Goal: Task Accomplishment & Management: Manage account settings

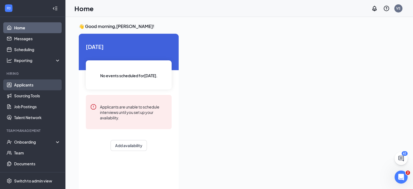
click at [16, 85] on link "Applicants" at bounding box center [37, 84] width 46 height 11
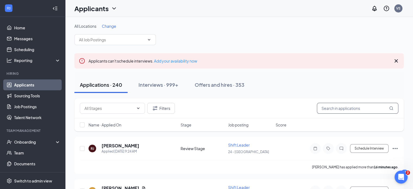
drag, startPoint x: 333, startPoint y: 109, endPoint x: 327, endPoint y: 110, distance: 6.6
click at [330, 109] on input "text" at bounding box center [357, 108] width 81 height 11
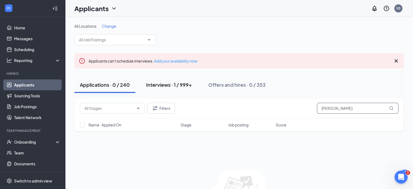
type input "[PERSON_NAME]"
click at [170, 86] on div "Interviews · 1 / 999+" at bounding box center [169, 84] width 46 height 7
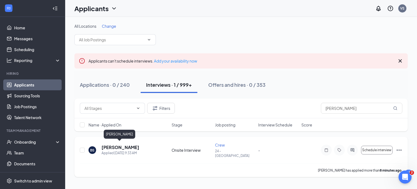
click at [119, 145] on h5 "[PERSON_NAME]" at bounding box center [120, 147] width 38 height 6
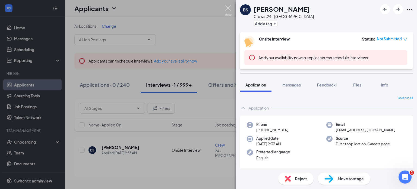
click at [227, 6] on img at bounding box center [228, 10] width 7 height 11
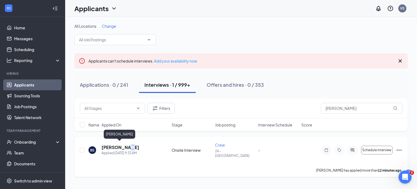
click at [124, 145] on h5 "[PERSON_NAME]" at bounding box center [120, 147] width 38 height 6
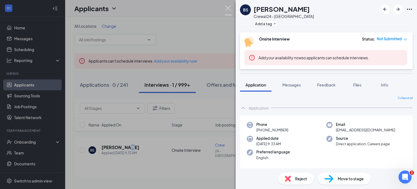
drag, startPoint x: 226, startPoint y: 7, endPoint x: 253, endPoint y: 49, distance: 49.7
click at [226, 7] on img at bounding box center [228, 10] width 7 height 11
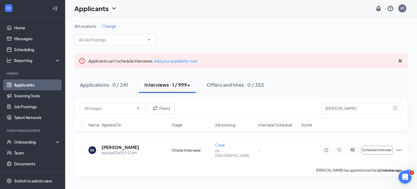
click at [399, 147] on icon "Ellipses" at bounding box center [399, 150] width 7 height 7
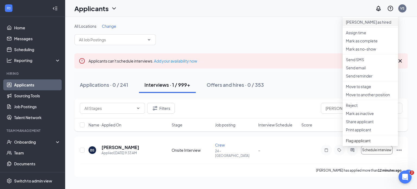
click at [366, 24] on p "[PERSON_NAME] as hired" at bounding box center [370, 21] width 49 height 5
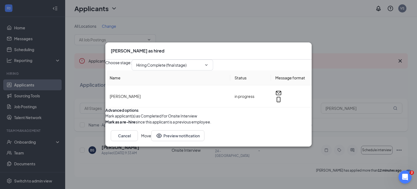
click at [151, 141] on button "Move" at bounding box center [146, 135] width 10 height 11
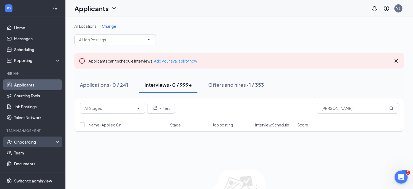
click at [26, 141] on div "Onboarding" at bounding box center [35, 141] width 42 height 5
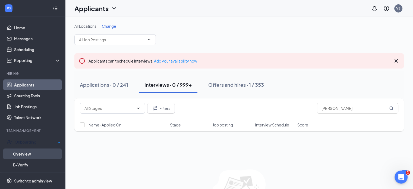
click at [26, 154] on link "Overview" at bounding box center [36, 153] width 47 height 11
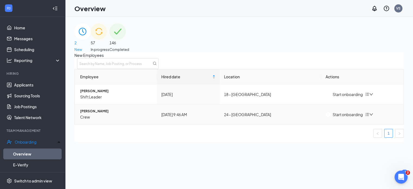
click at [345, 117] on div "Start onboarding" at bounding box center [343, 114] width 37 height 6
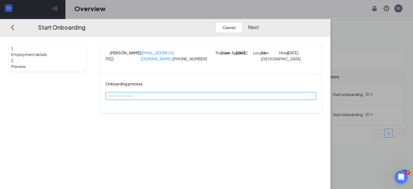
click at [212, 100] on div "Select a process" at bounding box center [211, 96] width 210 height 8
click at [178, 122] on span "General Onboarding Process" at bounding box center [155, 121] width 45 height 4
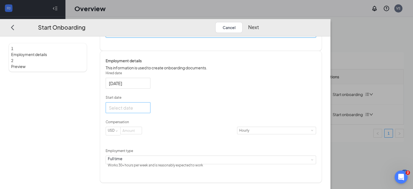
scroll to position [24, 0]
click at [147, 111] on div at bounding box center [128, 107] width 38 height 7
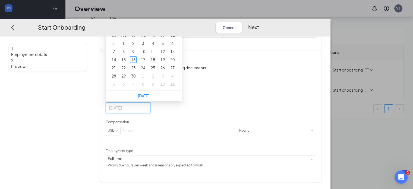
type input "[DATE]"
click at [156, 62] on div "18" at bounding box center [153, 59] width 7 height 7
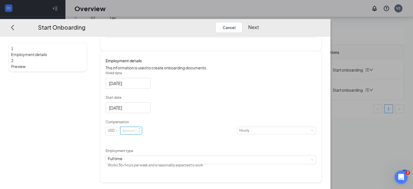
drag, startPoint x: 156, startPoint y: 147, endPoint x: 152, endPoint y: 149, distance: 4.8
click at [142, 134] on input at bounding box center [130, 130] width 21 height 7
type input "12"
click at [259, 22] on button "Next" at bounding box center [253, 27] width 11 height 11
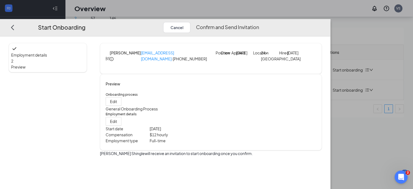
scroll to position [0, 0]
click at [259, 22] on button "Confirm and Send Invitation" at bounding box center [227, 27] width 63 height 11
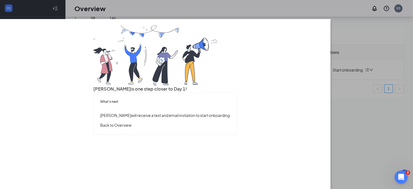
click at [131, 128] on button "Back to Overview" at bounding box center [115, 125] width 31 height 6
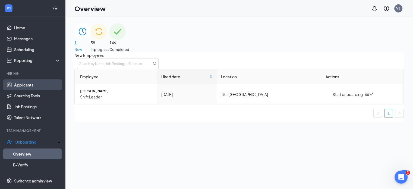
click at [28, 84] on link "Applicants" at bounding box center [37, 84] width 46 height 11
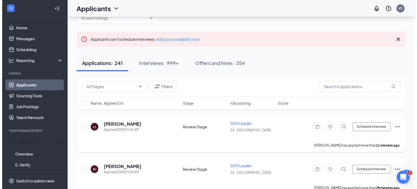
scroll to position [27, 0]
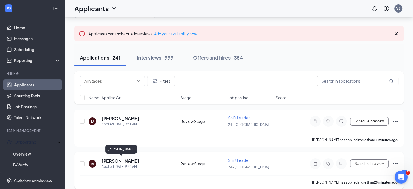
click at [136, 161] on h5 "[PERSON_NAME]" at bounding box center [120, 161] width 38 height 6
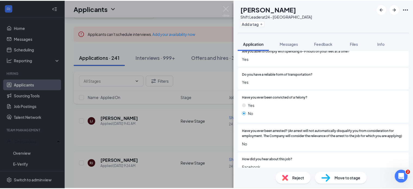
scroll to position [296, 0]
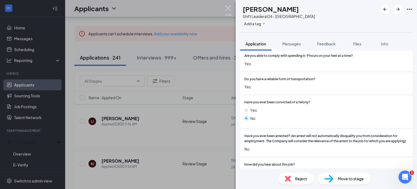
click at [229, 6] on img at bounding box center [228, 10] width 7 height 11
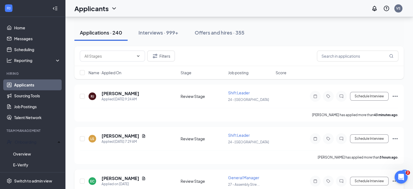
scroll to position [27, 0]
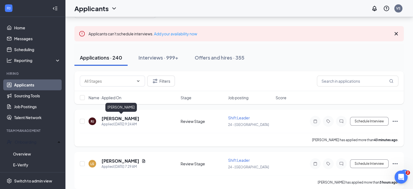
click at [132, 116] on h5 "[PERSON_NAME]" at bounding box center [120, 118] width 38 height 6
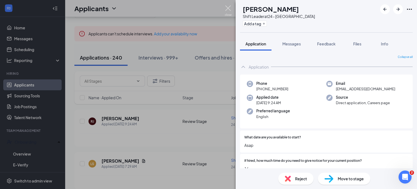
click at [226, 9] on img at bounding box center [228, 10] width 7 height 11
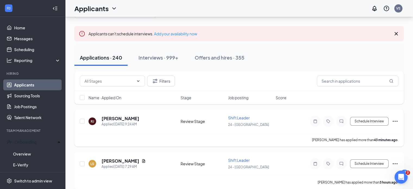
click at [396, 119] on icon "Ellipses" at bounding box center [395, 121] width 7 height 7
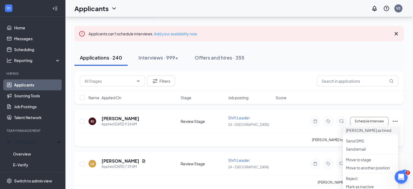
click at [362, 129] on p "[PERSON_NAME] as hired" at bounding box center [370, 129] width 49 height 5
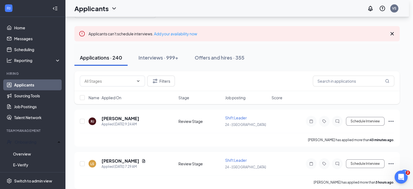
type input "Hiring Complete (final stage)"
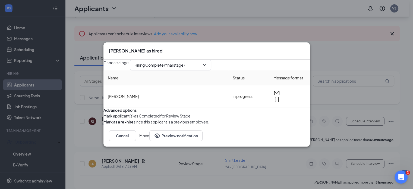
click at [149, 141] on button "Move" at bounding box center [144, 135] width 10 height 11
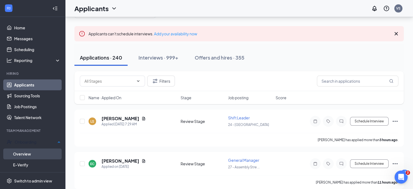
click at [26, 151] on link "Overview" at bounding box center [36, 153] width 47 height 11
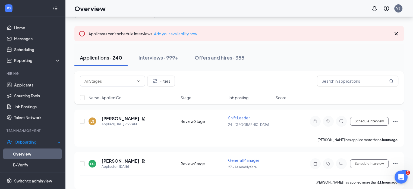
scroll to position [24, 0]
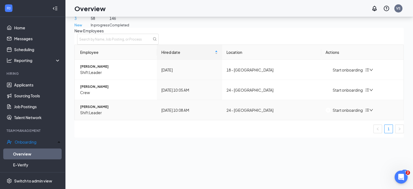
click at [350, 113] on div "Start onboarding" at bounding box center [343, 110] width 37 height 6
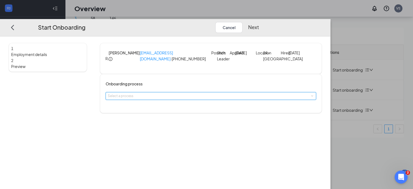
click at [310, 97] on span at bounding box center [311, 95] width 2 height 2
click at [157, 123] on span "General Onboarding Process" at bounding box center [155, 121] width 45 height 4
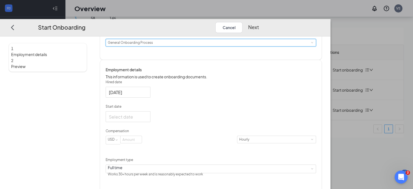
scroll to position [54, 0]
click at [147, 119] on div at bounding box center [128, 115] width 38 height 7
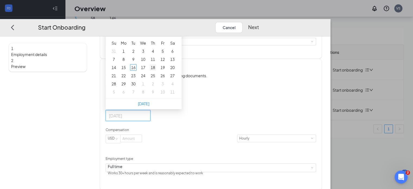
type input "[DATE]"
drag, startPoint x: 177, startPoint y: 89, endPoint x: 191, endPoint y: 98, distance: 17.2
click at [156, 70] on div "18" at bounding box center [153, 67] width 7 height 7
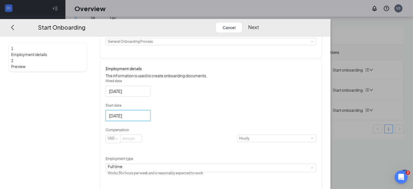
scroll to position [72, 0]
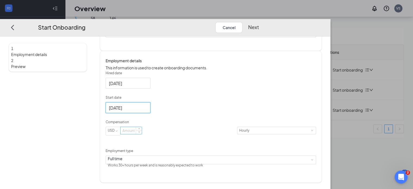
click at [142, 134] on input at bounding box center [130, 130] width 21 height 7
type input "13"
drag, startPoint x: 391, startPoint y: 16, endPoint x: 386, endPoint y: 16, distance: 4.9
click at [259, 22] on button "Next" at bounding box center [253, 27] width 11 height 11
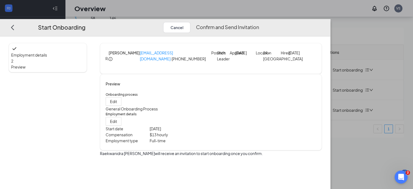
scroll to position [0, 0]
click at [259, 22] on button "Confirm and Send Invitation" at bounding box center [227, 27] width 63 height 11
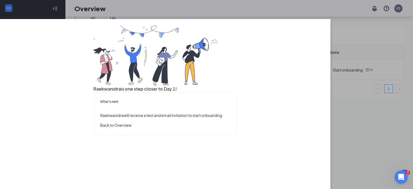
click at [131, 128] on button "Back to Overview" at bounding box center [115, 125] width 31 height 6
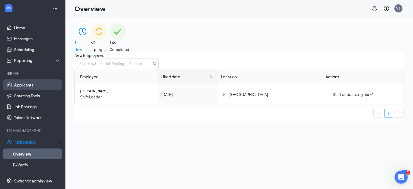
click at [28, 84] on link "Applicants" at bounding box center [37, 84] width 46 height 11
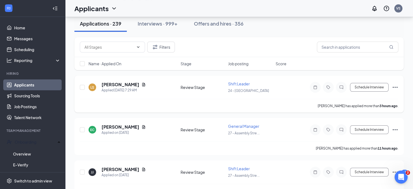
scroll to position [27, 0]
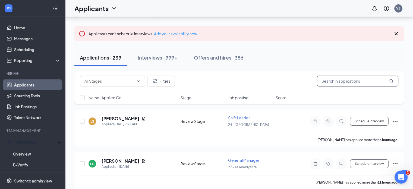
click at [329, 82] on input "text" at bounding box center [357, 80] width 81 height 11
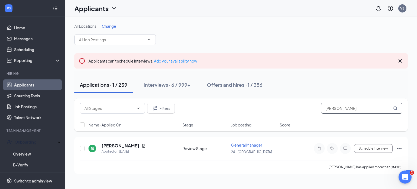
click at [355, 110] on input "[PERSON_NAME]" at bounding box center [361, 108] width 81 height 11
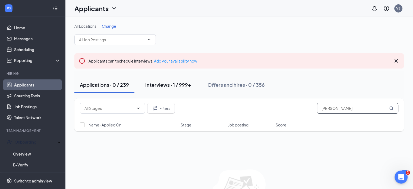
type input "[PERSON_NAME]"
click at [156, 83] on div "Interviews · 1 / 999+" at bounding box center [168, 84] width 46 height 7
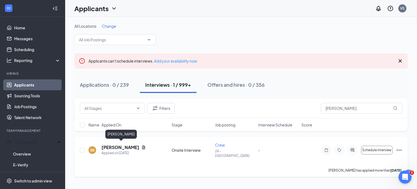
click at [132, 145] on h5 "[PERSON_NAME]" at bounding box center [120, 147] width 38 height 6
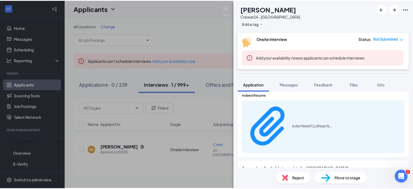
scroll to position [475, 0]
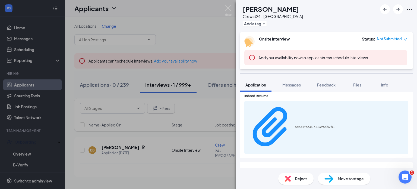
click at [405, 127] on icon "Download" at bounding box center [405, 127] width 0 height 0
click at [228, 7] on img at bounding box center [228, 10] width 7 height 11
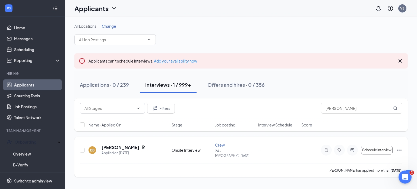
click at [398, 149] on icon "Ellipses" at bounding box center [398, 149] width 5 height 1
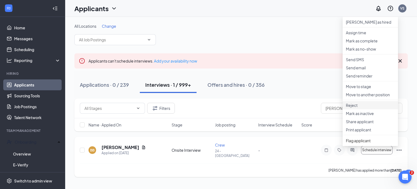
click at [361, 108] on p "Reject" at bounding box center [370, 104] width 49 height 5
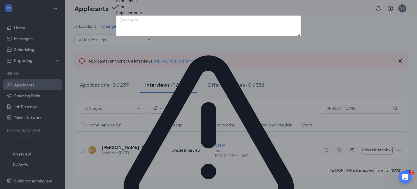
click at [127, 9] on span "Other" at bounding box center [121, 7] width 11 height 6
click at [181, 36] on textarea at bounding box center [208, 25] width 185 height 21
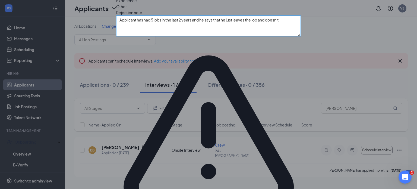
type textarea "Applicant has had 5 jobs in the last 2 years and he says that he just leaves th…"
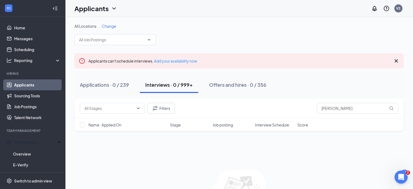
click at [28, 85] on link "Applicants" at bounding box center [37, 84] width 46 height 11
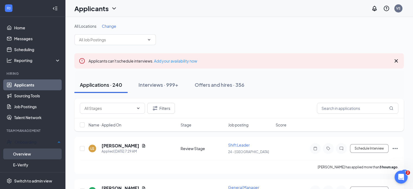
click at [25, 153] on link "Overview" at bounding box center [36, 153] width 47 height 11
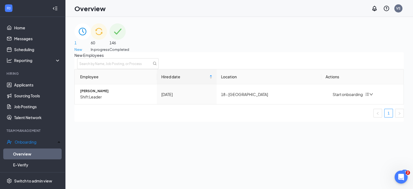
click at [109, 47] on span "In progress" at bounding box center [100, 49] width 19 height 5
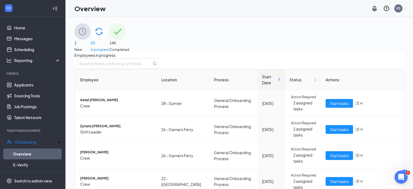
click at [91, 47] on span "New" at bounding box center [82, 49] width 16 height 5
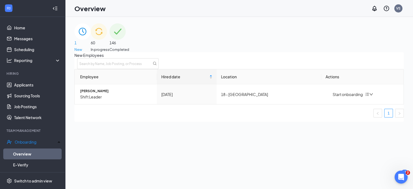
click at [109, 34] on div "60 In progress" at bounding box center [100, 37] width 19 height 29
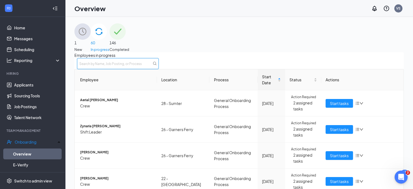
click at [158, 68] on input "text" at bounding box center [117, 63] width 81 height 11
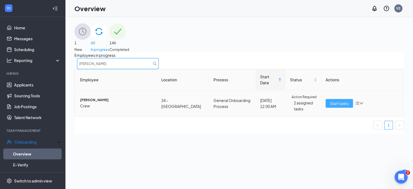
type input "[PERSON_NAME]"
click at [338, 105] on span "Start tasks" at bounding box center [339, 103] width 19 height 6
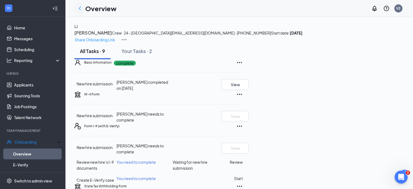
click at [78, 7] on icon "ChevronLeft" at bounding box center [80, 8] width 7 height 7
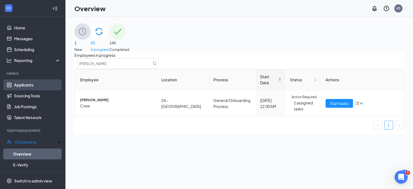
click at [31, 84] on link "Applicants" at bounding box center [37, 84] width 46 height 11
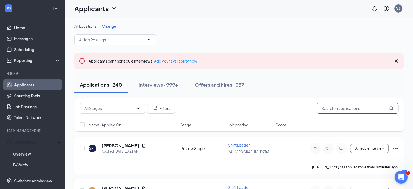
click at [335, 110] on input "text" at bounding box center [357, 108] width 81 height 11
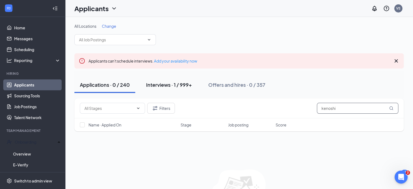
type input "kenoshi"
click at [153, 86] on div "Interviews · 1 / 999+" at bounding box center [169, 84] width 46 height 7
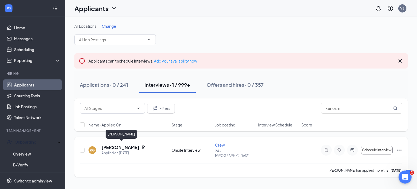
click at [139, 144] on h5 "[PERSON_NAME]" at bounding box center [120, 147] width 38 height 6
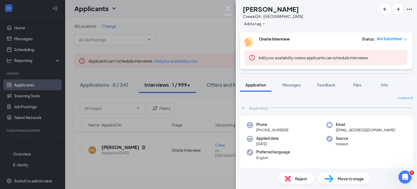
click at [227, 10] on img at bounding box center [228, 10] width 7 height 11
